Goal: Find specific page/section: Find specific page/section

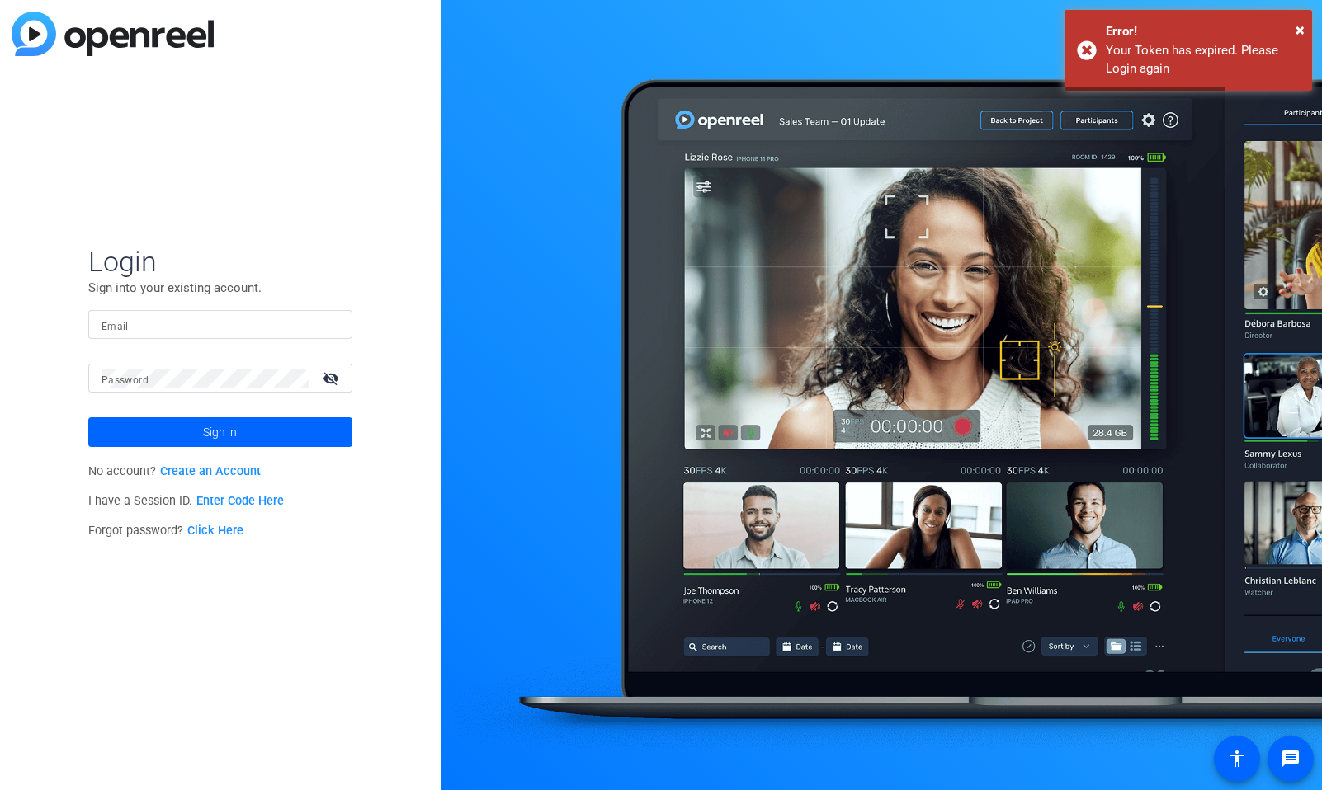
click at [174, 328] on input "Email" at bounding box center [220, 325] width 238 height 20
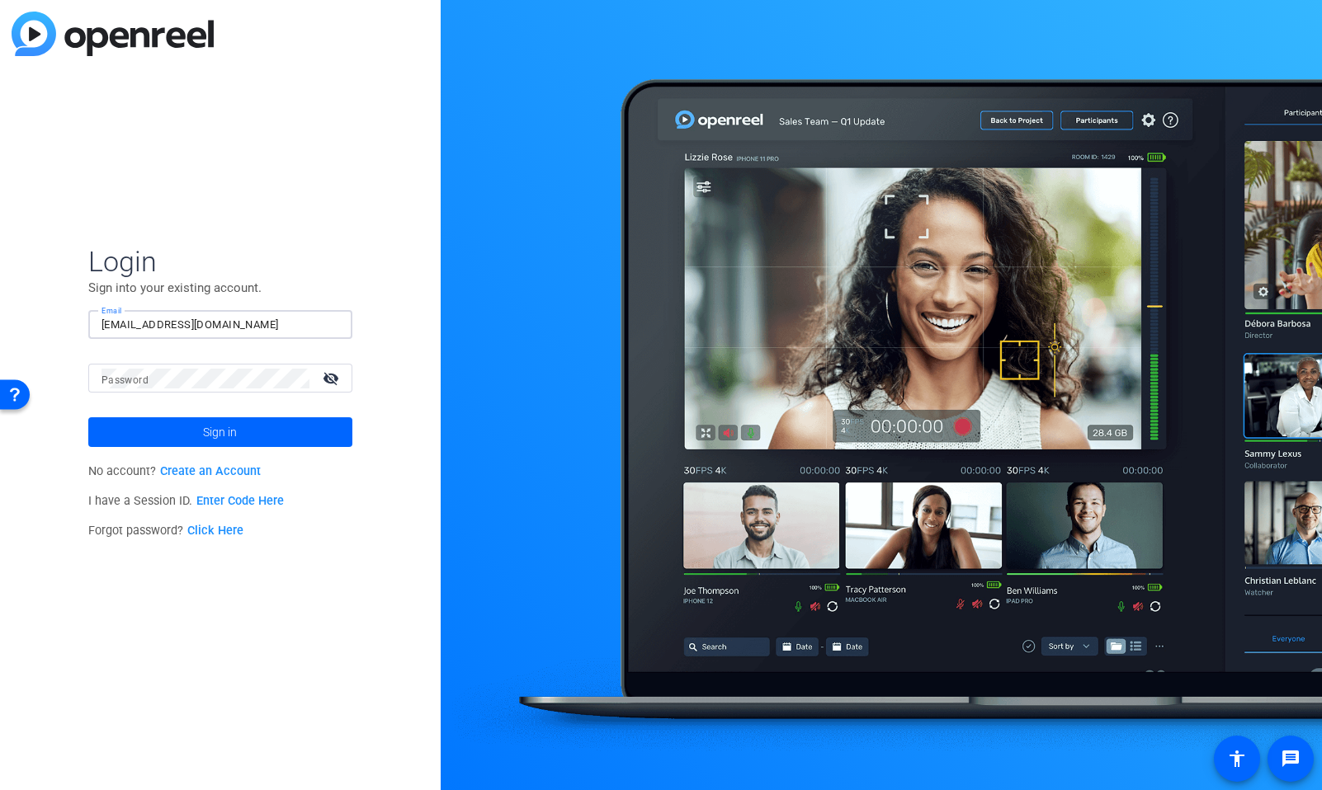
type input "[EMAIL_ADDRESS][DOMAIN_NAME]"
click at [88, 417] on button "Sign in" at bounding box center [220, 432] width 264 height 30
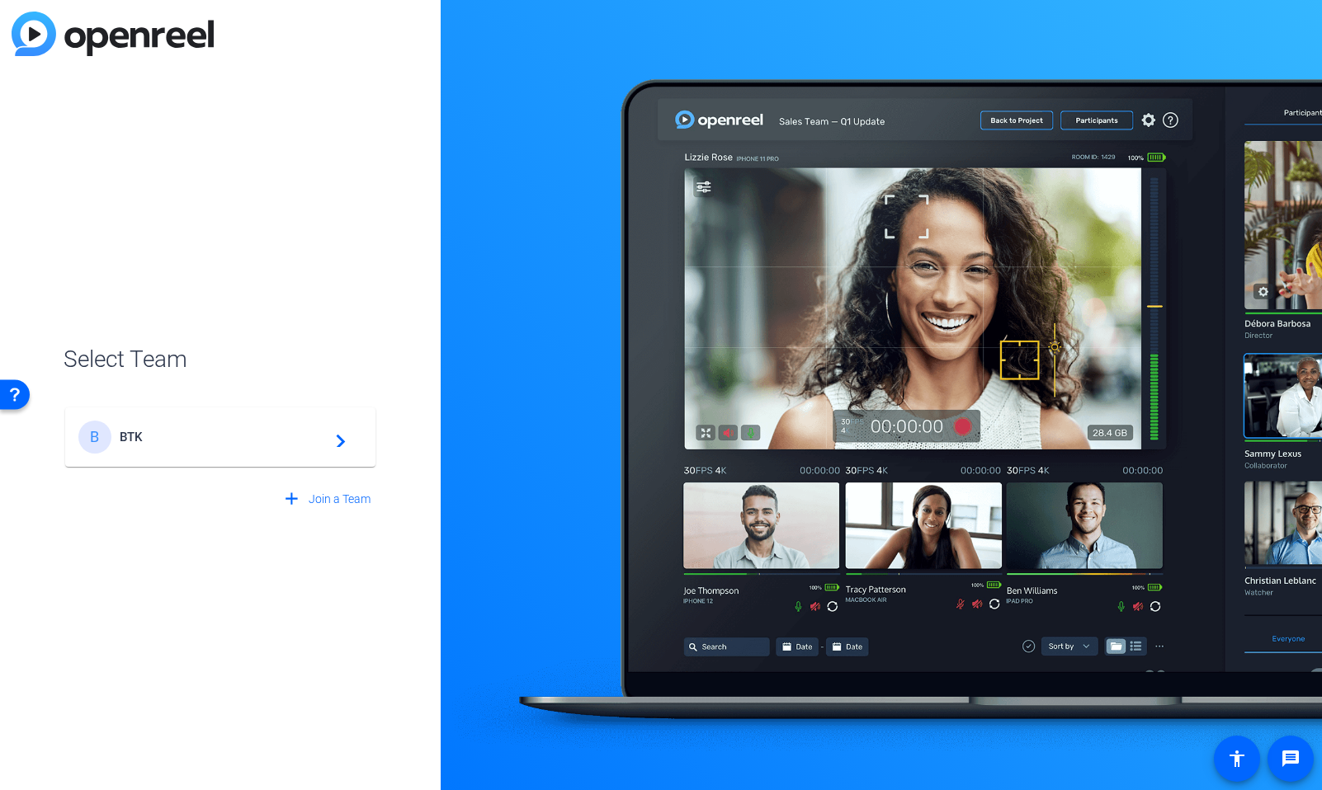
click at [209, 424] on div "B BTK navigate_next" at bounding box center [220, 437] width 284 height 33
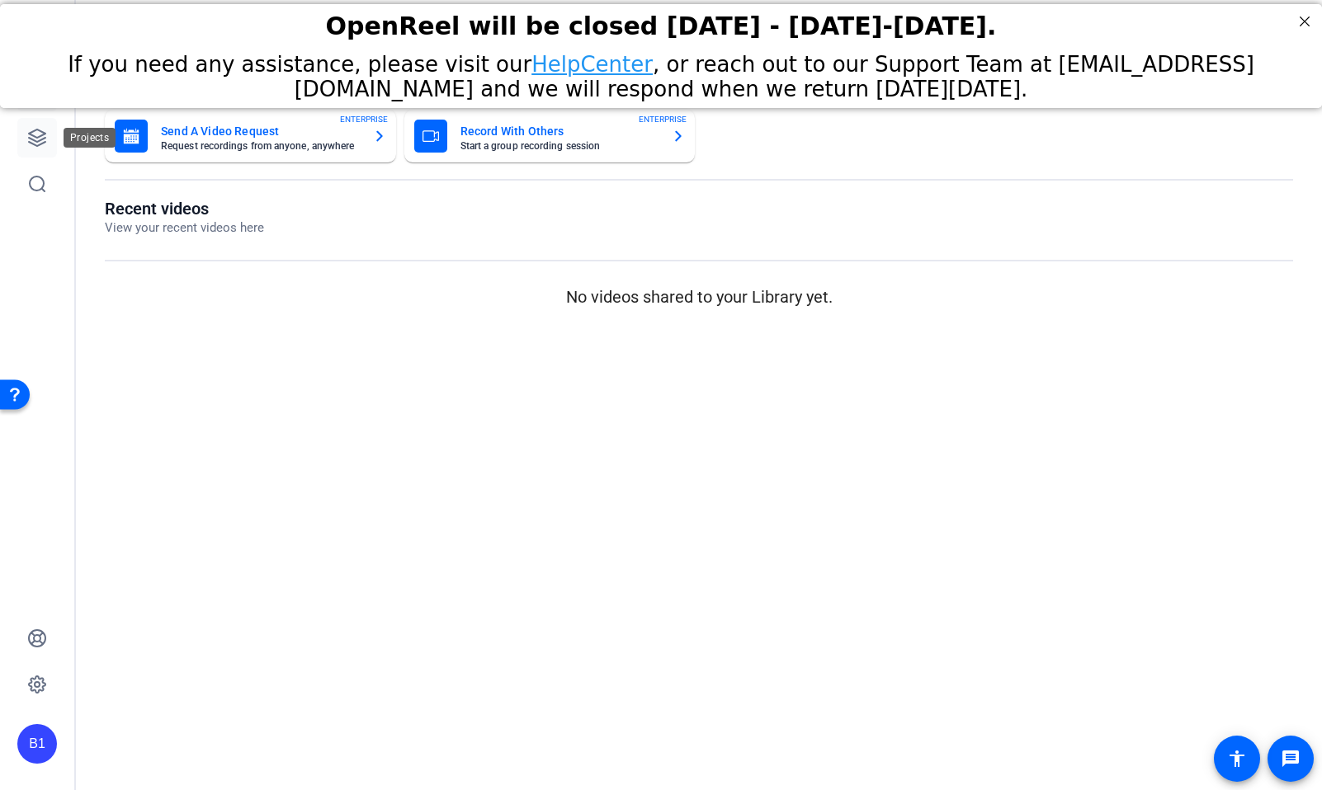
click at [36, 138] on icon at bounding box center [37, 138] width 16 height 16
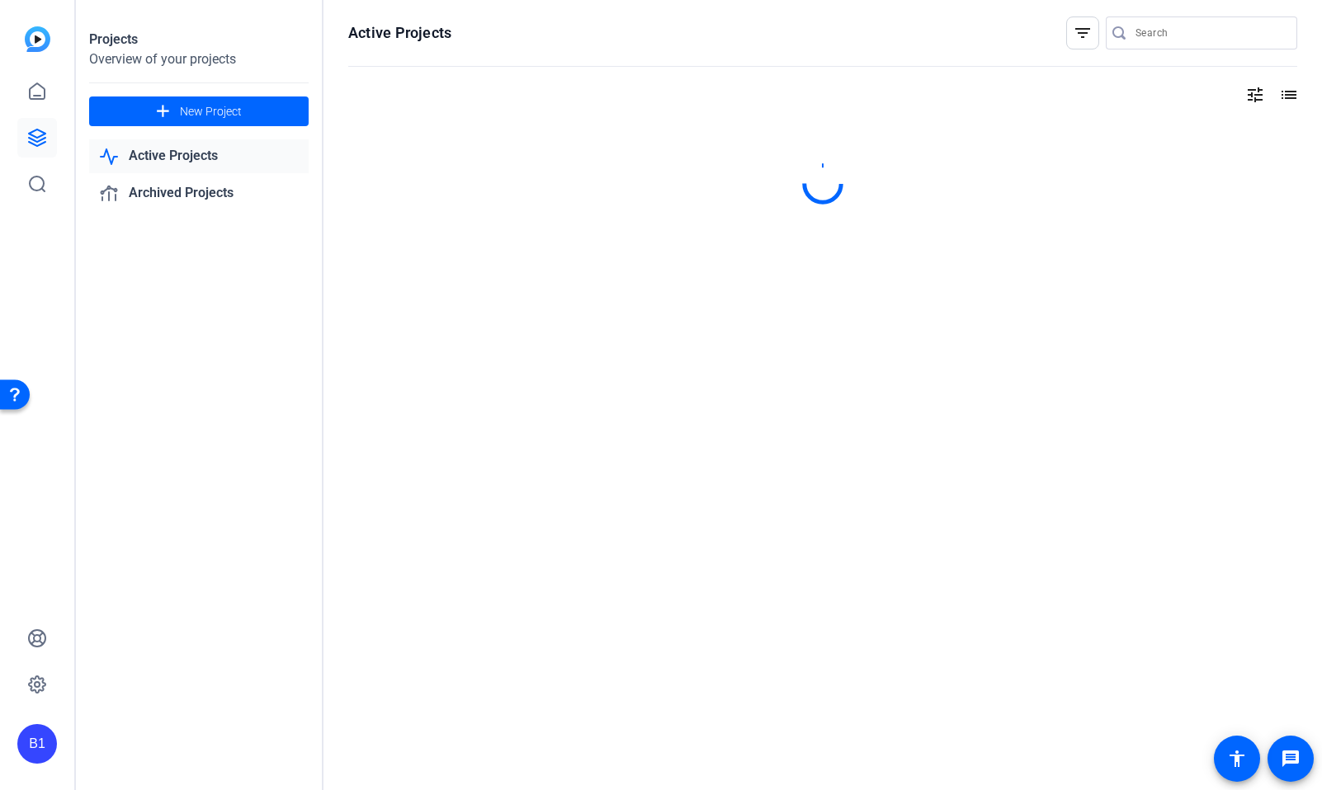
click at [181, 151] on link "Active Projects" at bounding box center [198, 156] width 219 height 34
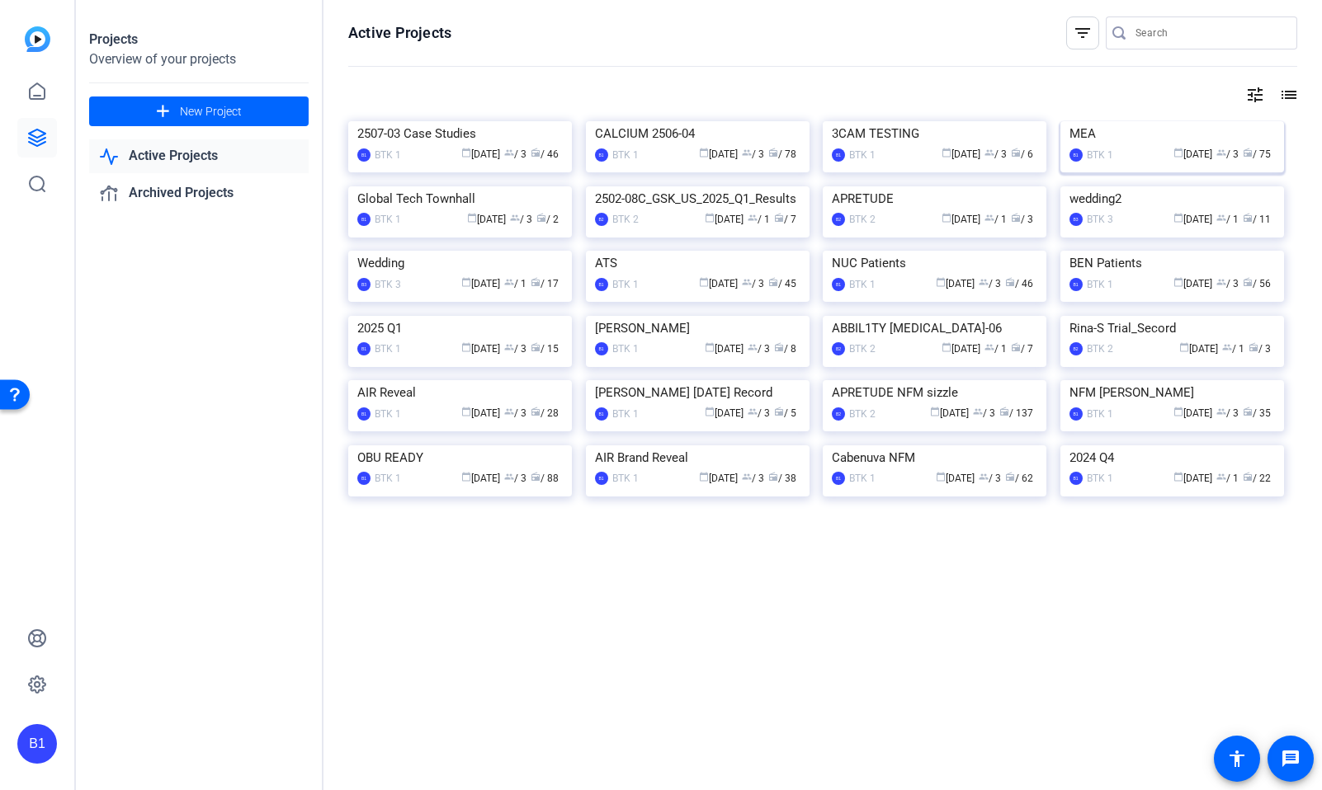
click at [1148, 146] on div "MEA" at bounding box center [1171, 133] width 205 height 25
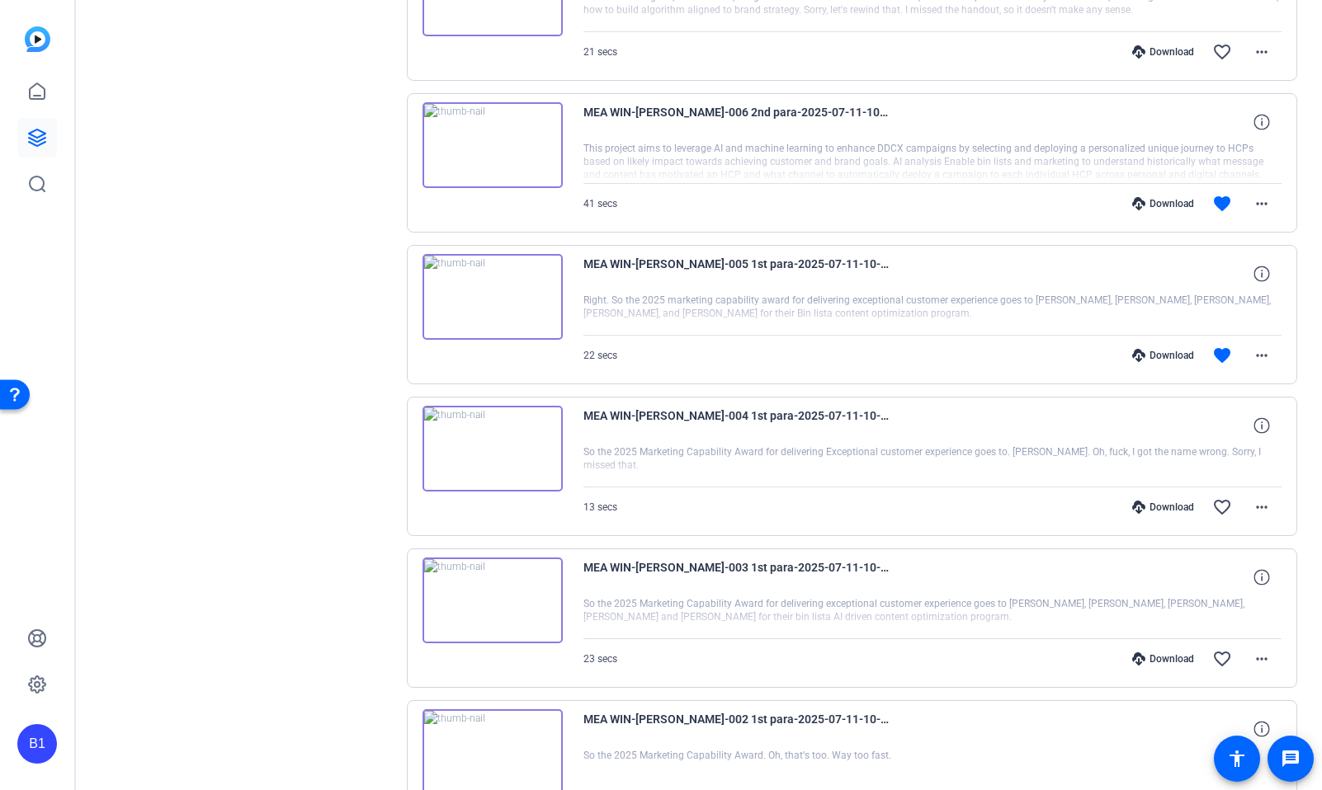
scroll to position [1035, 0]
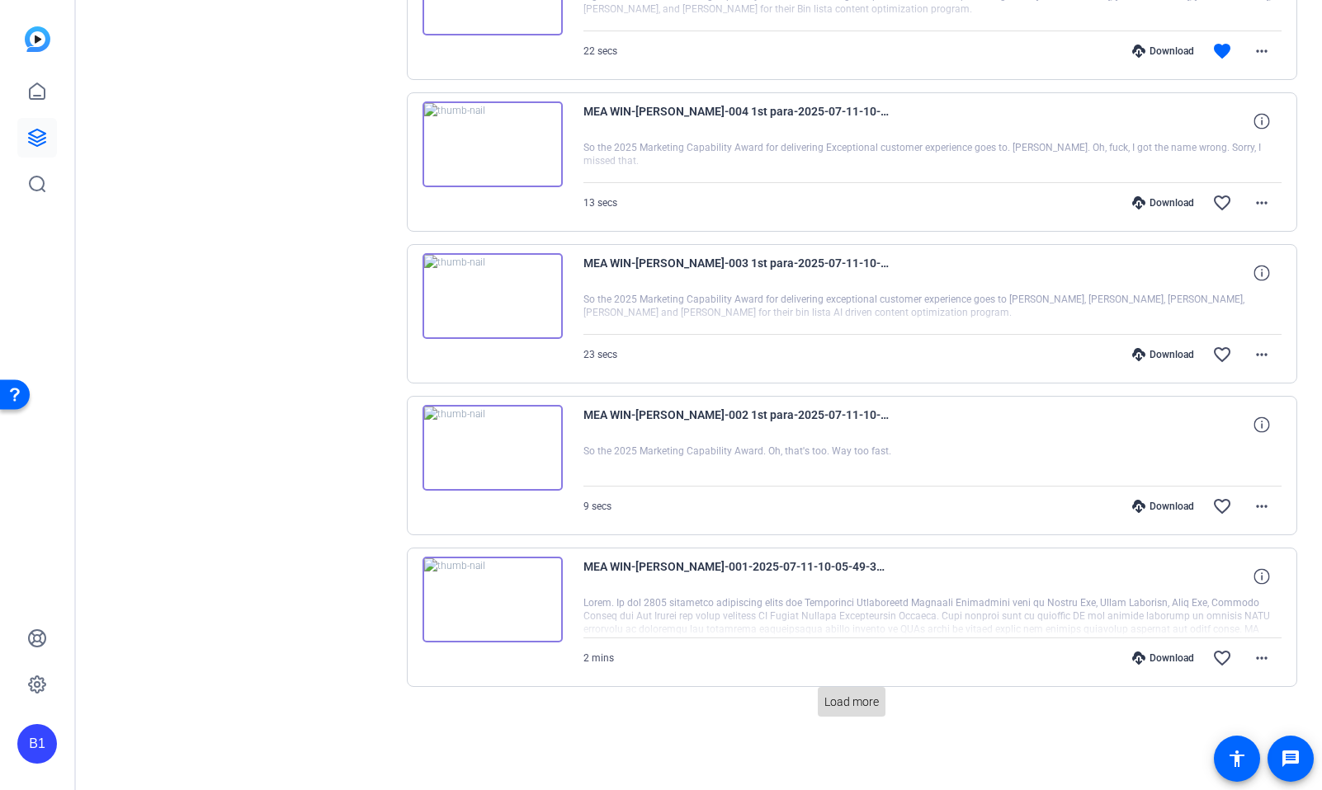
click at [825, 704] on span "Load more" at bounding box center [851, 702] width 54 height 17
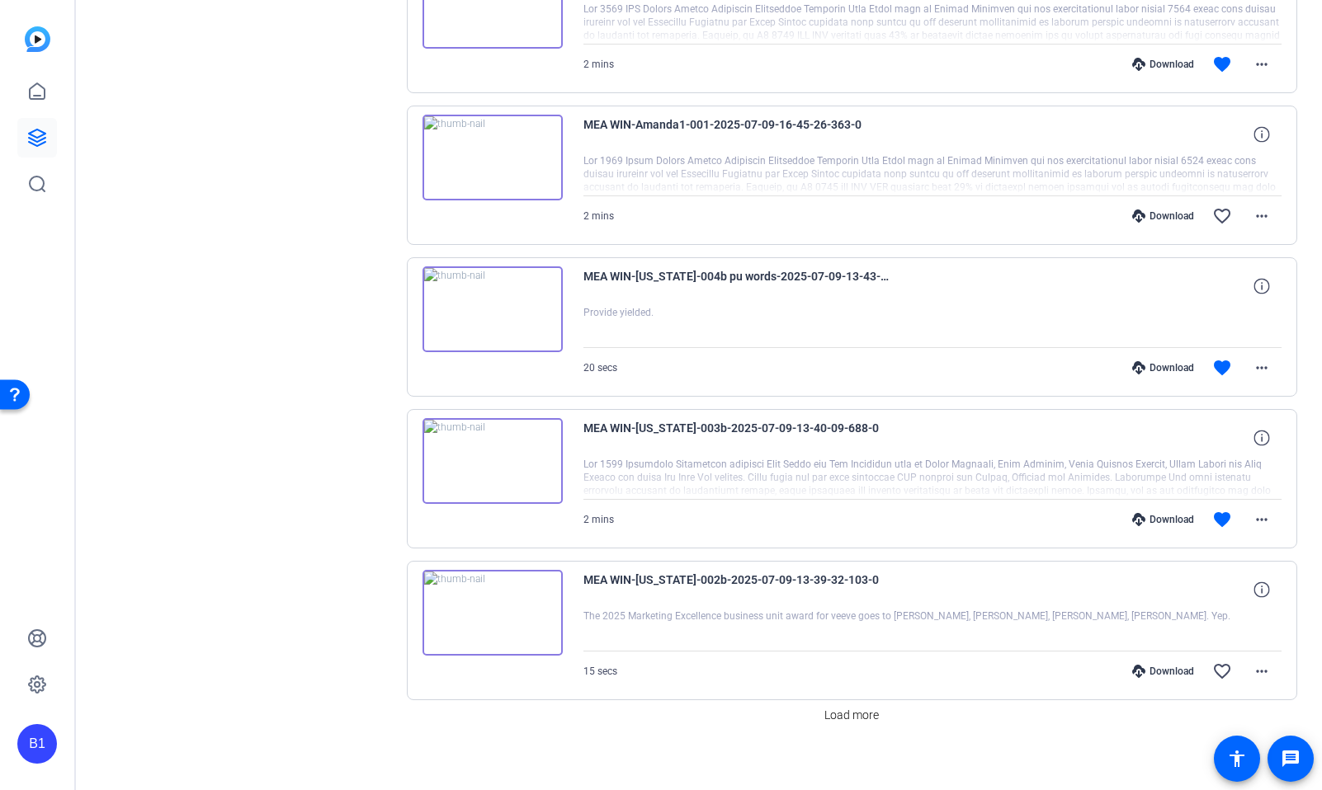
scroll to position [2552, 0]
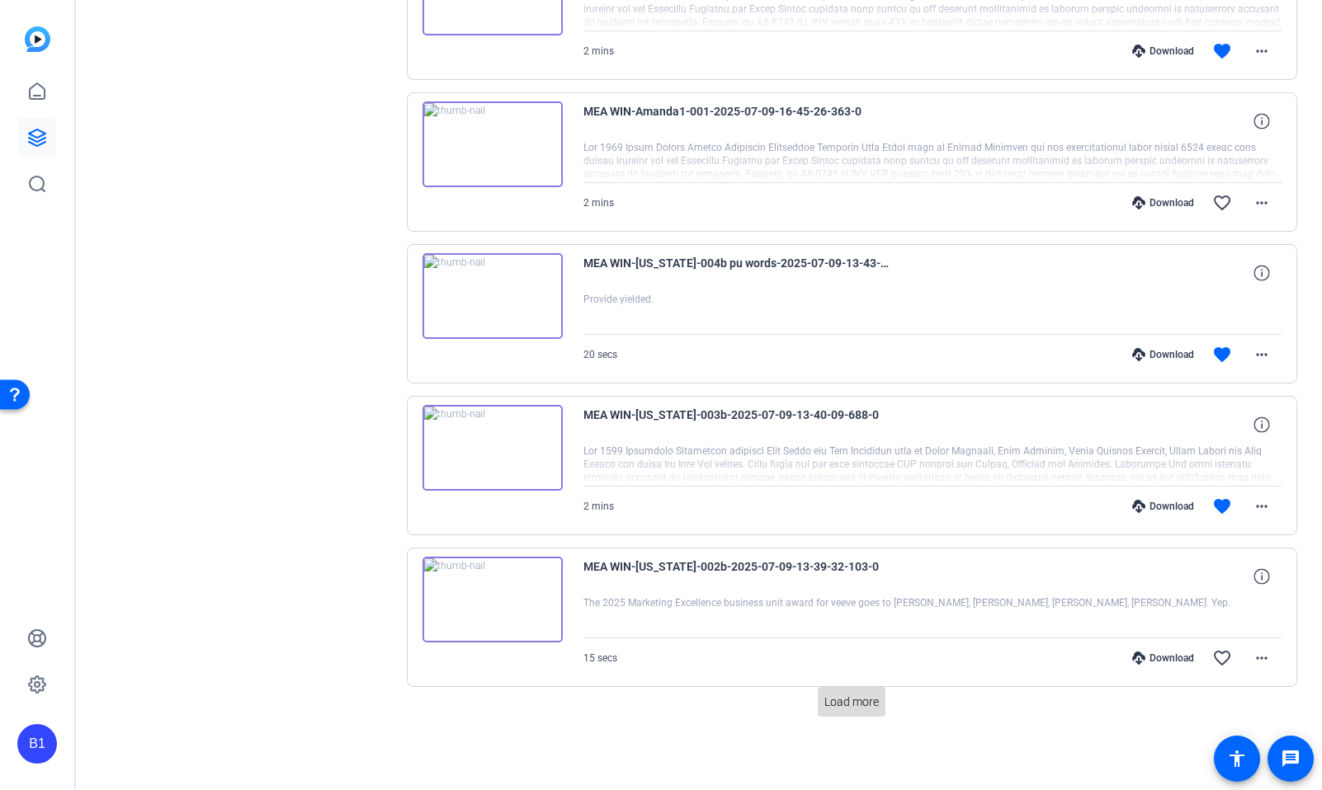
click at [854, 701] on span "Load more" at bounding box center [851, 702] width 54 height 17
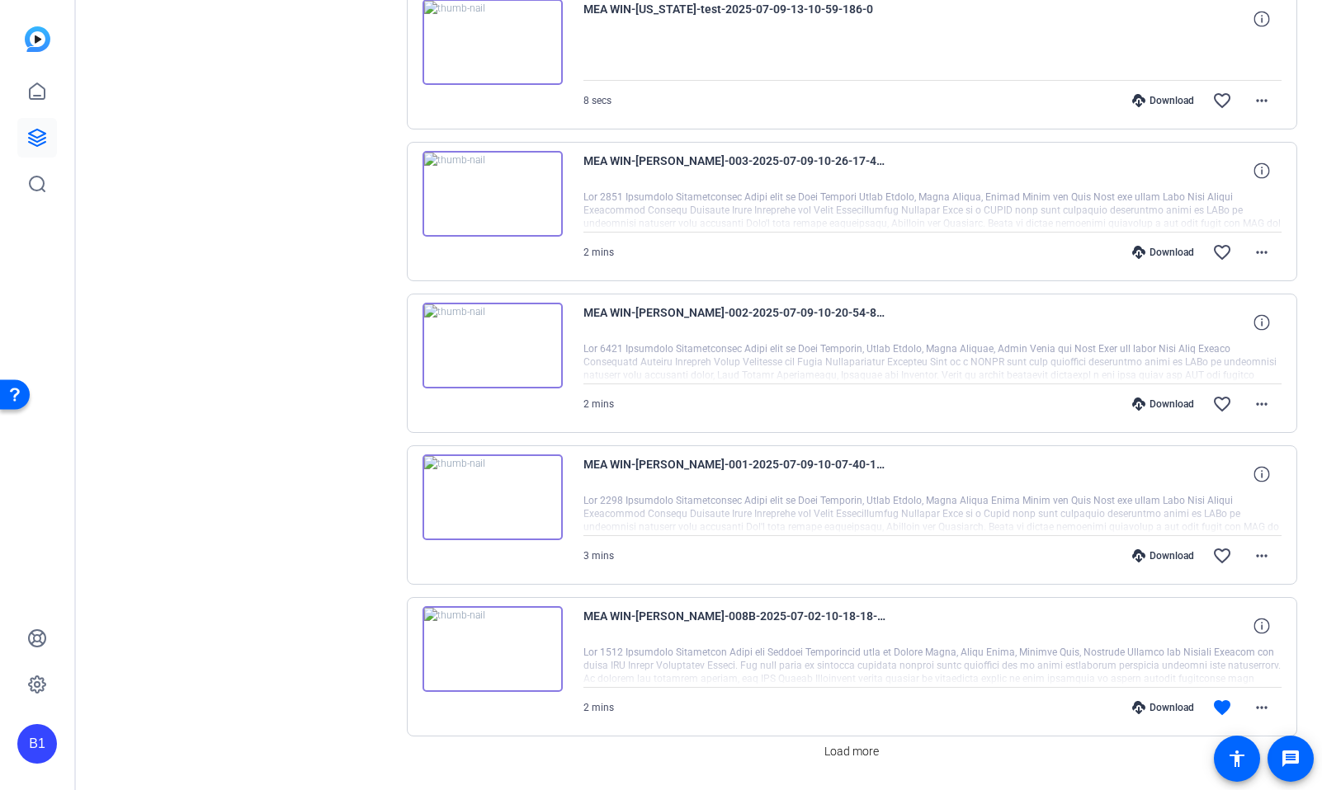
scroll to position [4070, 0]
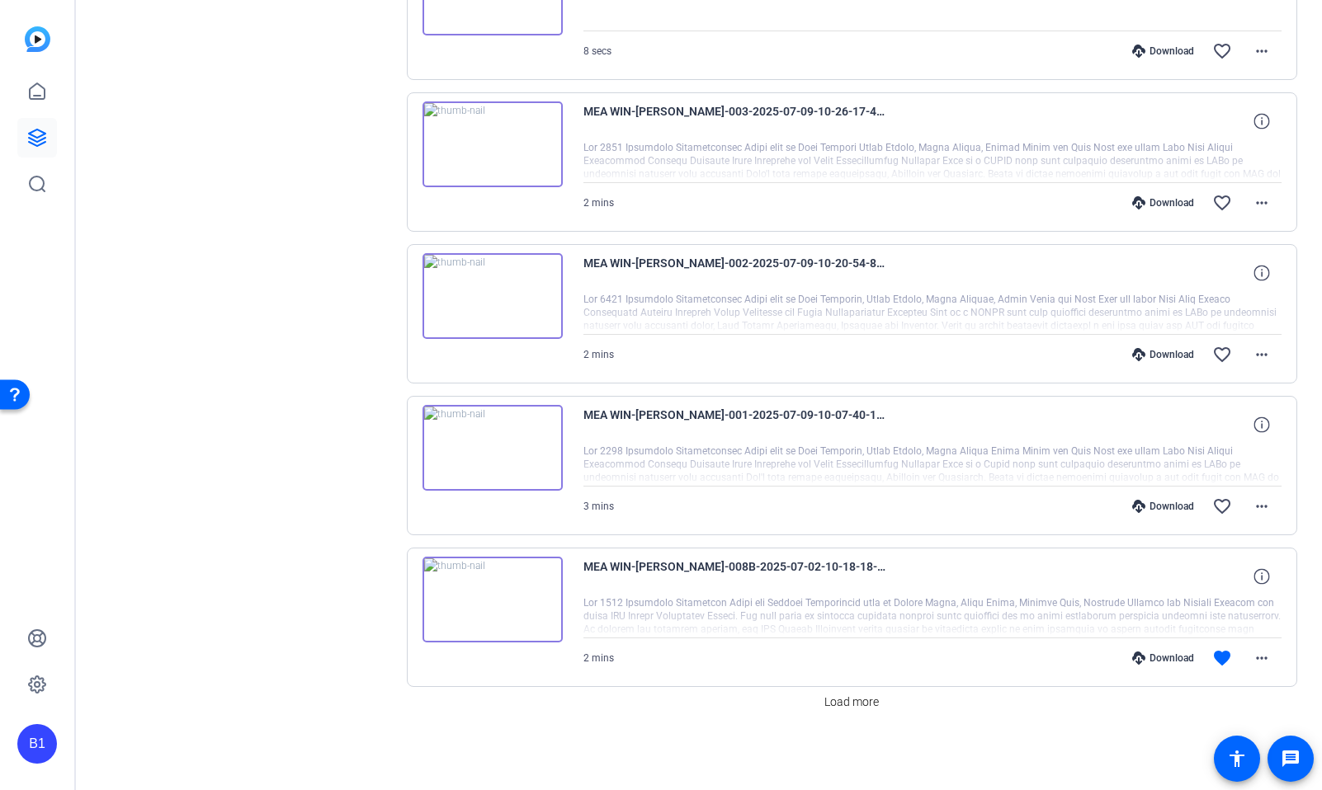
click at [1141, 657] on div "Download" at bounding box center [1163, 658] width 78 height 13
